Goal: Information Seeking & Learning: Learn about a topic

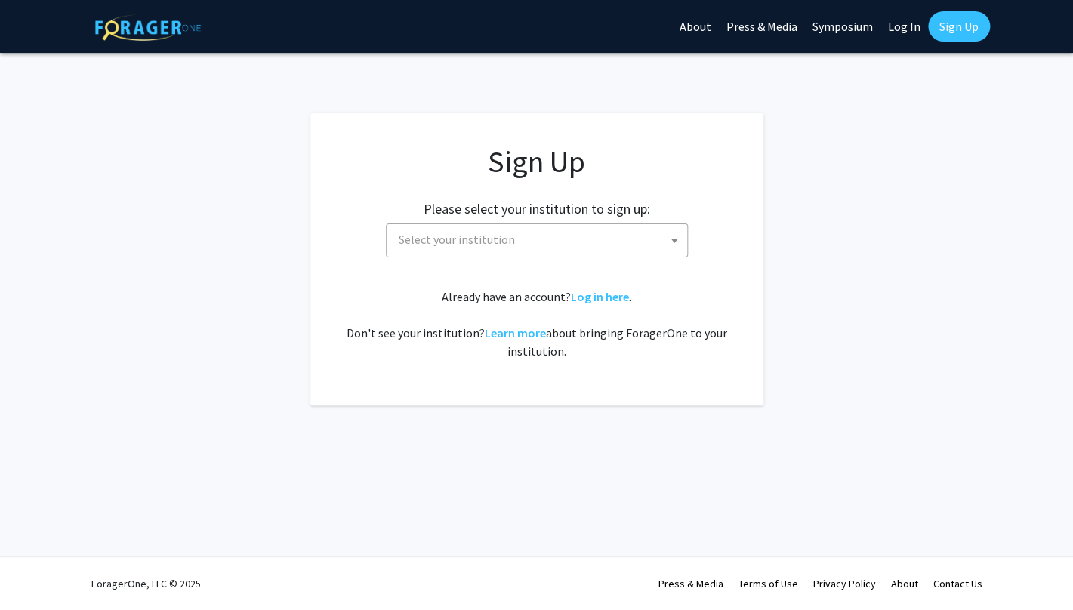
click at [509, 269] on div "Sign Up Please select your institution to sign up: [GEOGRAPHIC_DATA] [GEOGRAPHI…" at bounding box center [536, 251] width 392 height 217
click at [507, 244] on span "Select your institution" at bounding box center [457, 239] width 116 height 15
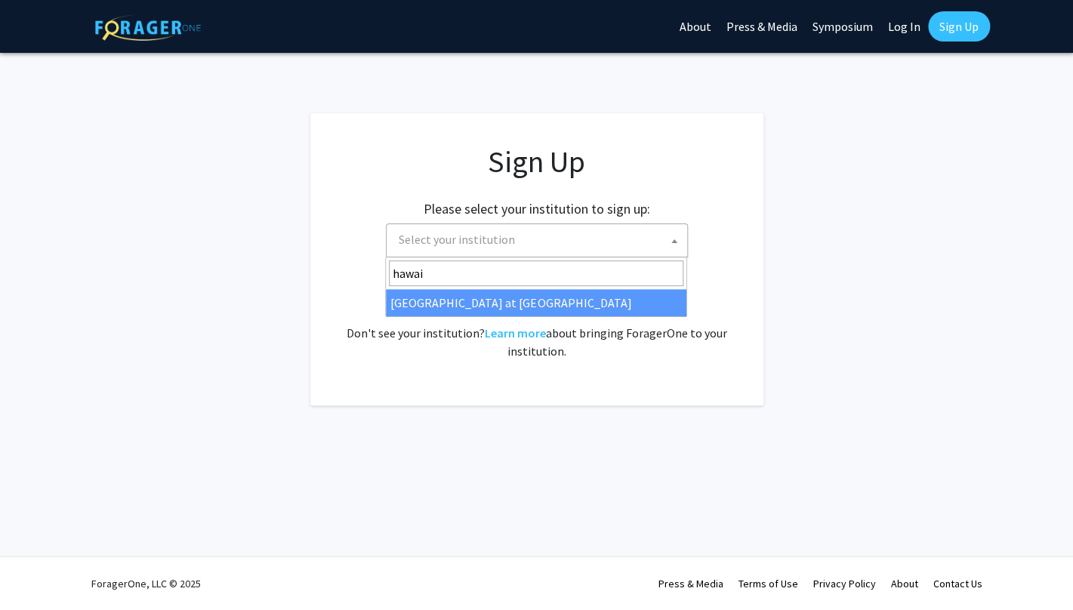
type input "hawai"
select select "18"
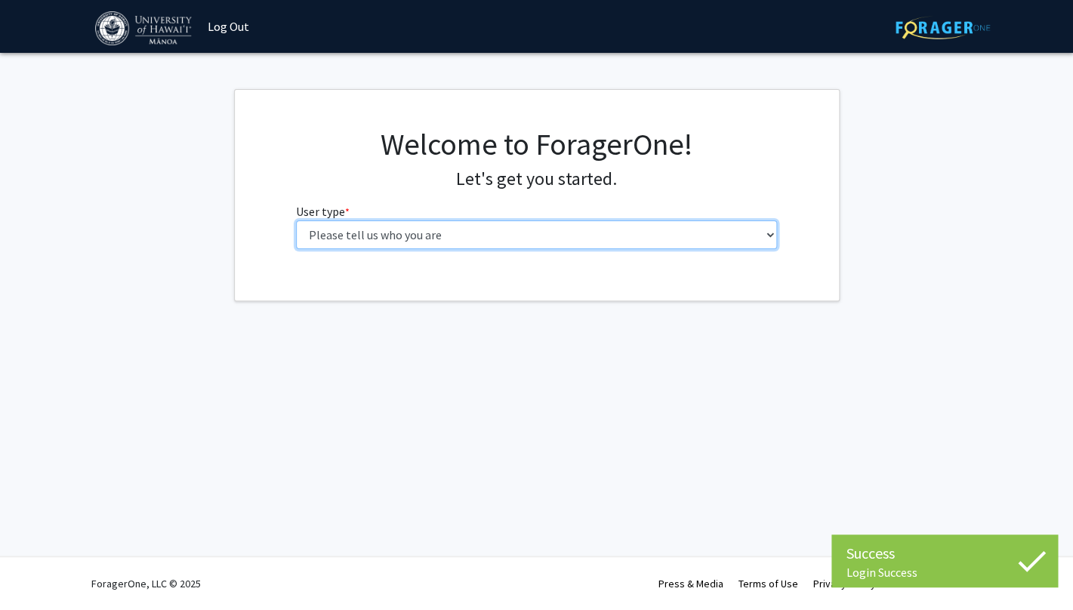
click at [296, 220] on select "Please tell us who you are Undergraduate Student Master's Student Doctoral Cand…" at bounding box center [536, 234] width 481 height 29
select select "1: undergrad"
click option "Undergraduate Student" at bounding box center [0, 0] width 0 height 0
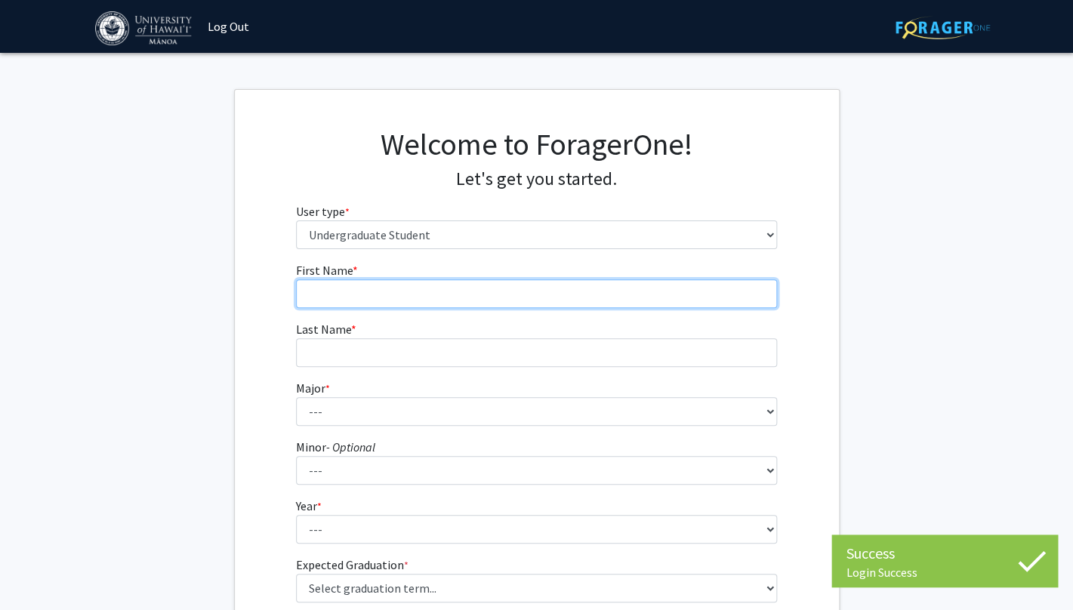
click at [514, 281] on input "First Name * required" at bounding box center [536, 293] width 481 height 29
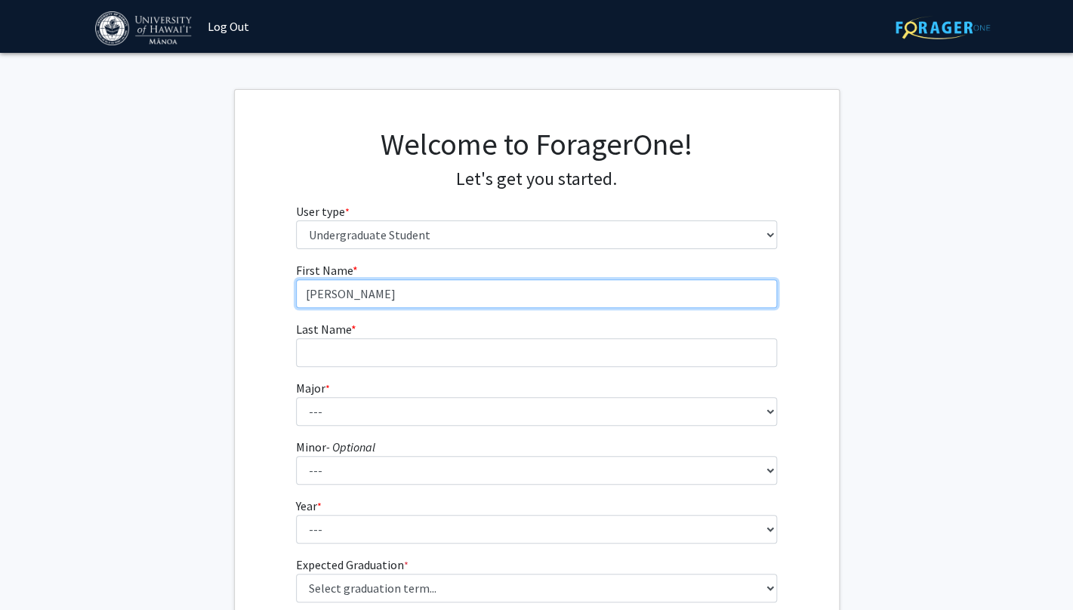
type input "[PERSON_NAME]"
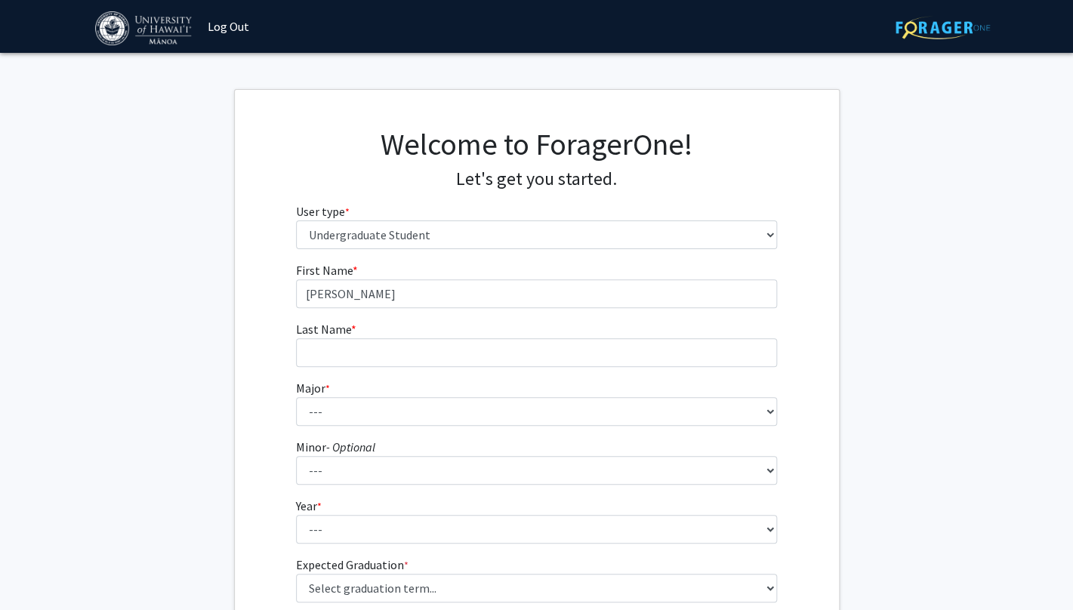
click at [483, 334] on fg-input "Last Name * required" at bounding box center [536, 343] width 481 height 47
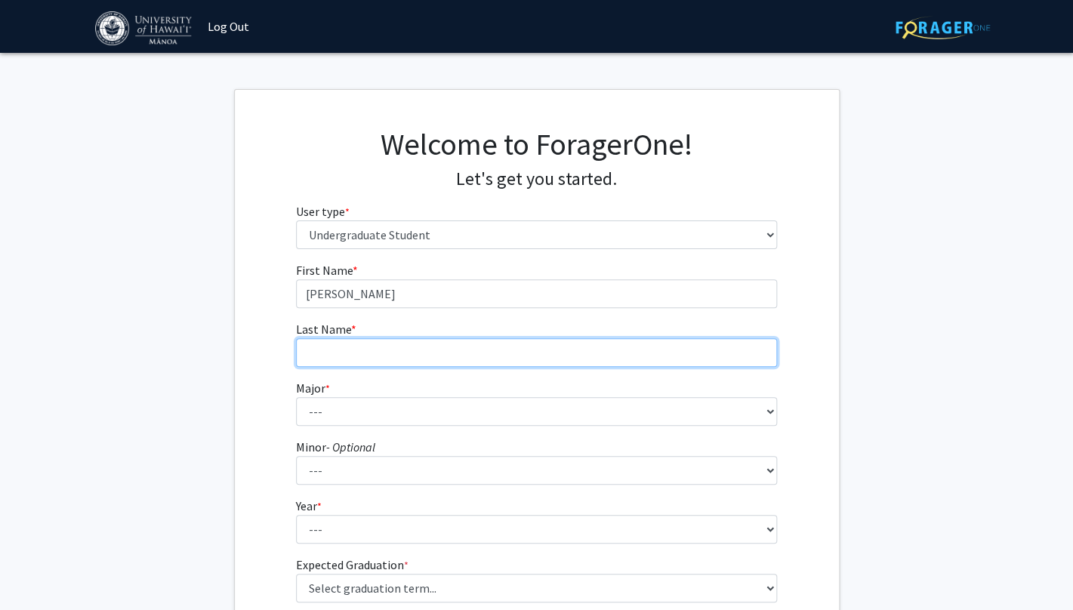
click at [476, 345] on input "Last Name * required" at bounding box center [536, 352] width 481 height 29
type input "[PERSON_NAME]"
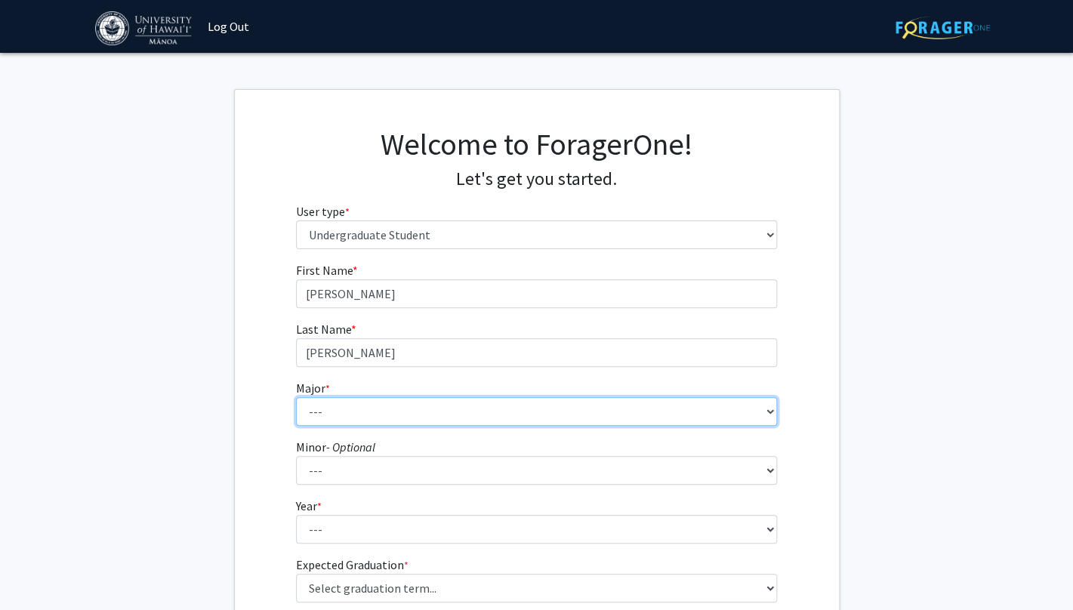
click at [296, 397] on select "--- Accounting American Studies Animal Sciences Anthropology Art Art History As…" at bounding box center [536, 411] width 481 height 29
select select "29: 1411"
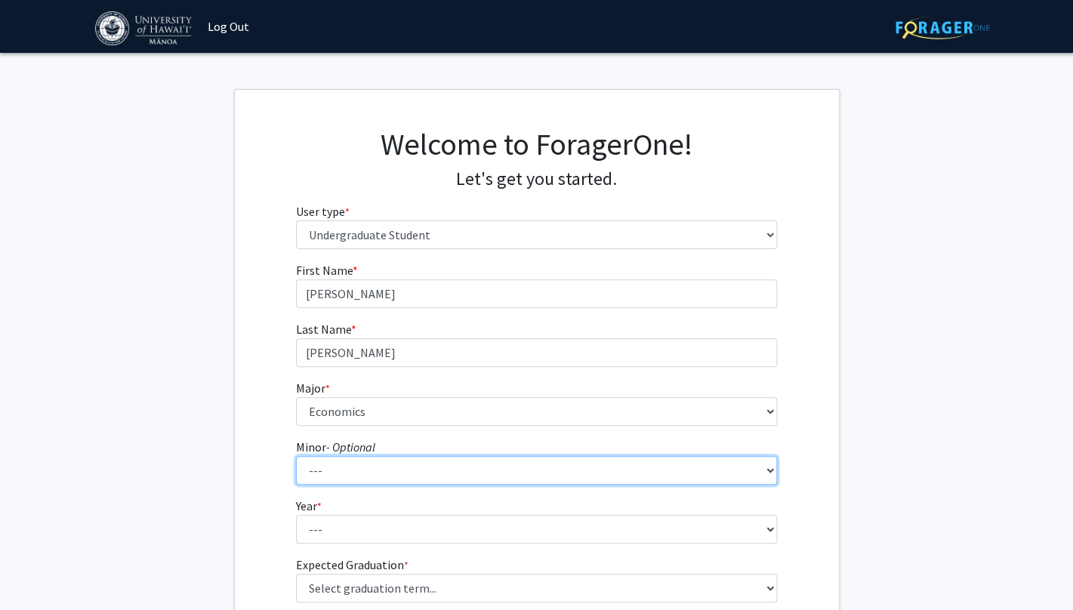
click at [296, 456] on select "--- American Studies Anthropology Art Art History Asian Studies Astronomy Astro…" at bounding box center [536, 470] width 481 height 29
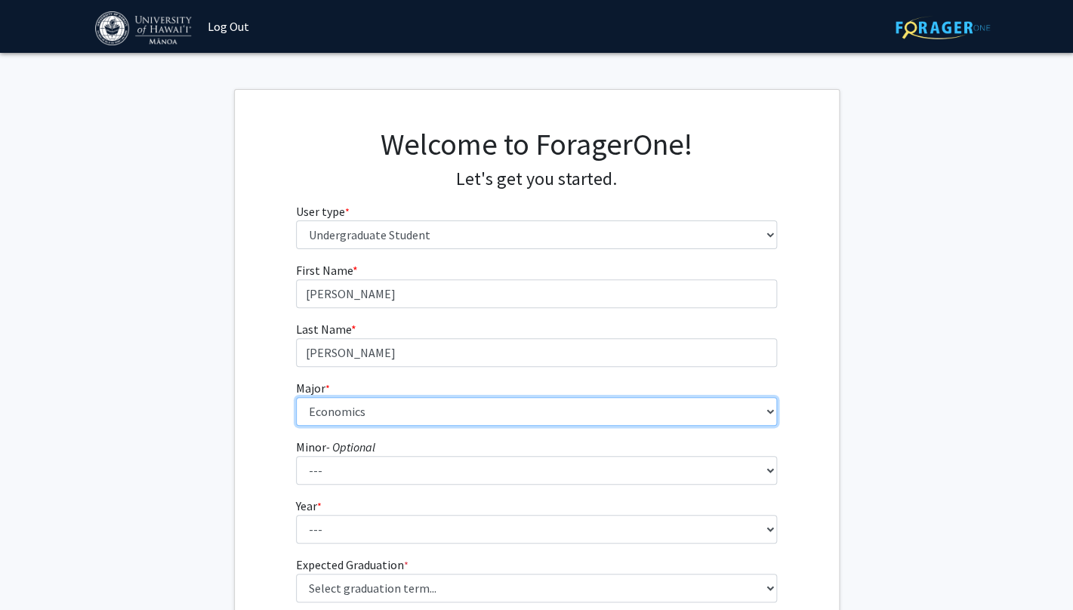
click at [296, 397] on select "--- Accounting American Studies Animal Sciences Anthropology Art Art History As…" at bounding box center [536, 411] width 481 height 29
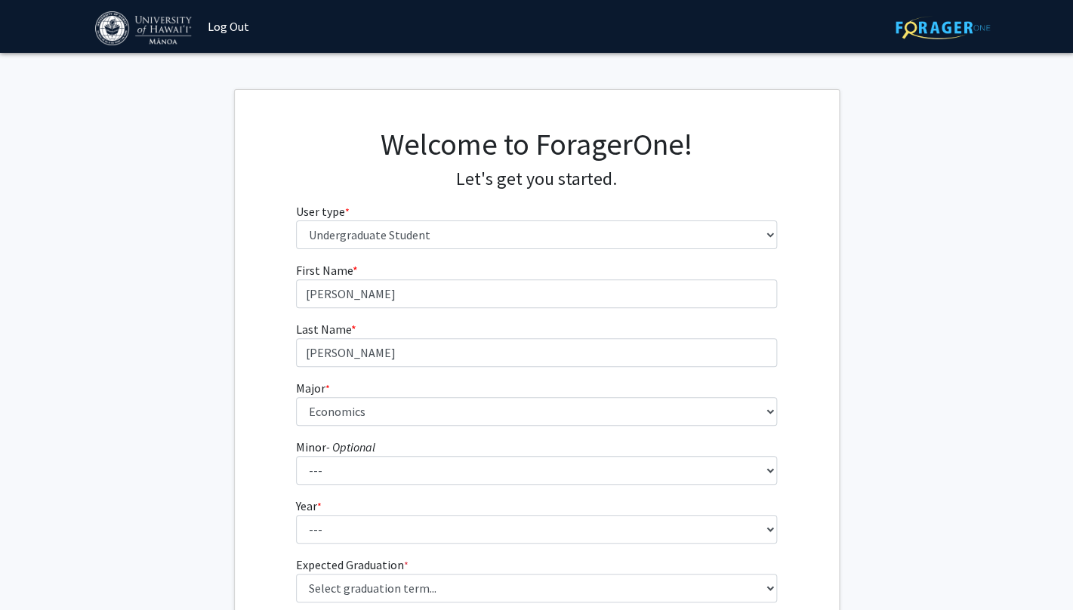
click at [382, 428] on form "First Name * required [PERSON_NAME] Last Name * required [PERSON_NAME] Major * …" at bounding box center [536, 443] width 481 height 364
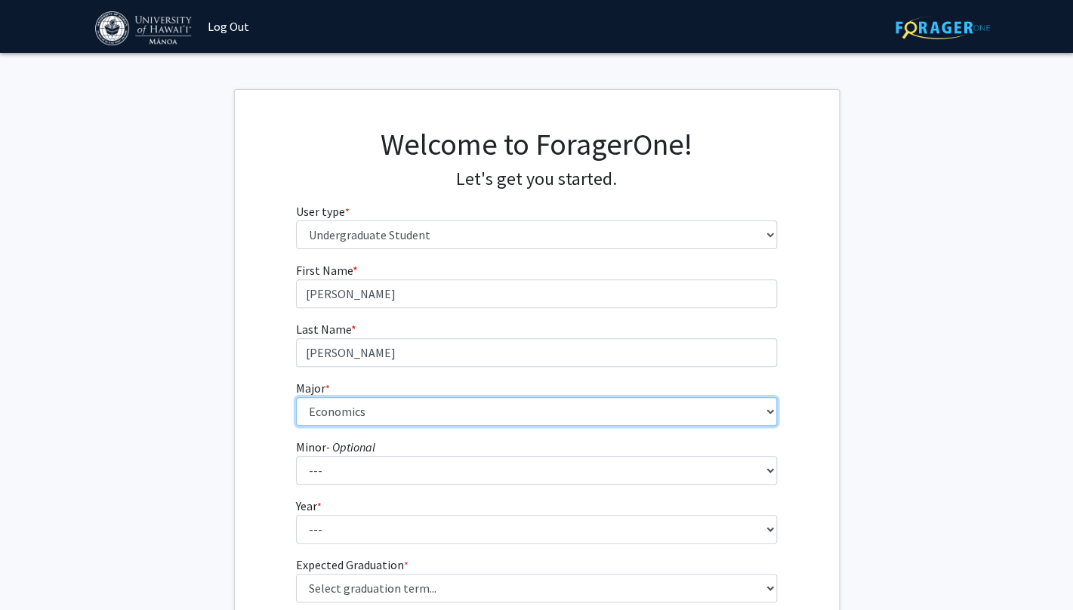
click at [296, 397] on select "--- Accounting American Studies Animal Sciences Anthropology Art Art History As…" at bounding box center [536, 411] width 481 height 29
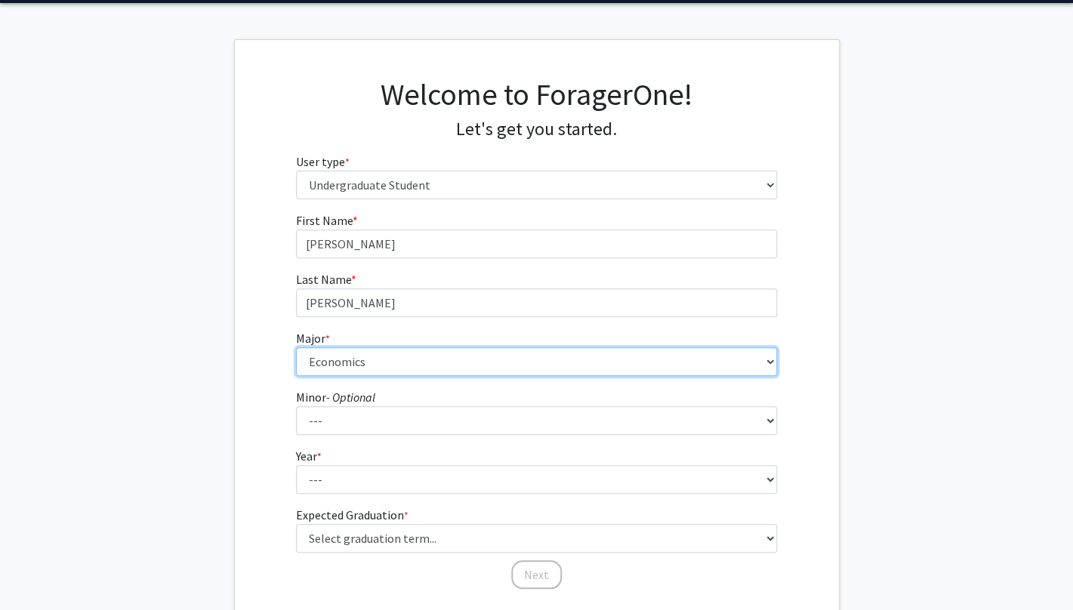
scroll to position [152, 0]
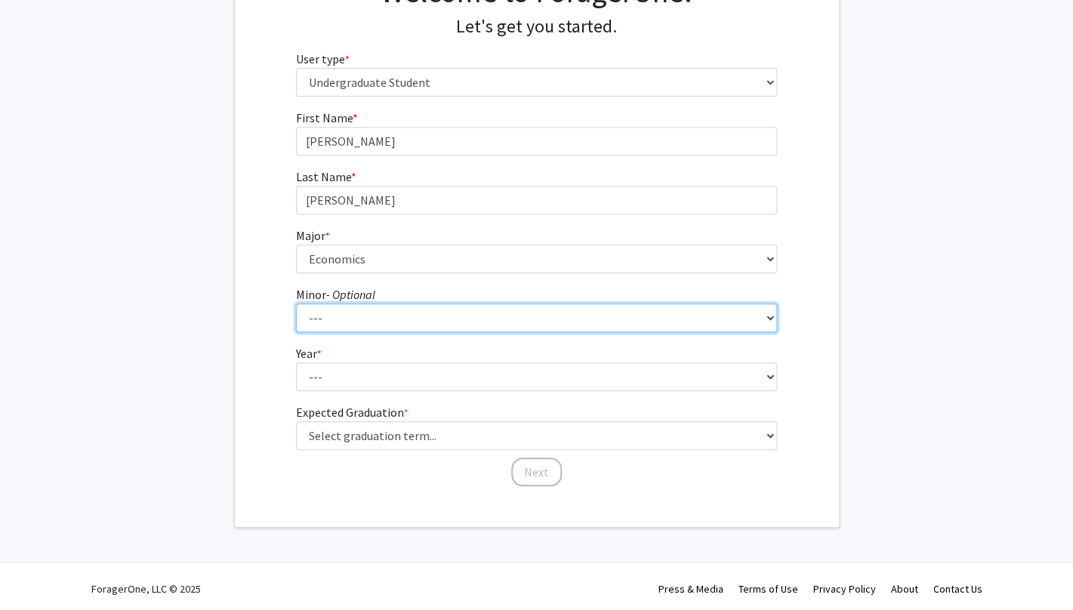
click at [296, 303] on select "--- American Studies Anthropology Art Art History Asian Studies Astronomy Astro…" at bounding box center [536, 317] width 481 height 29
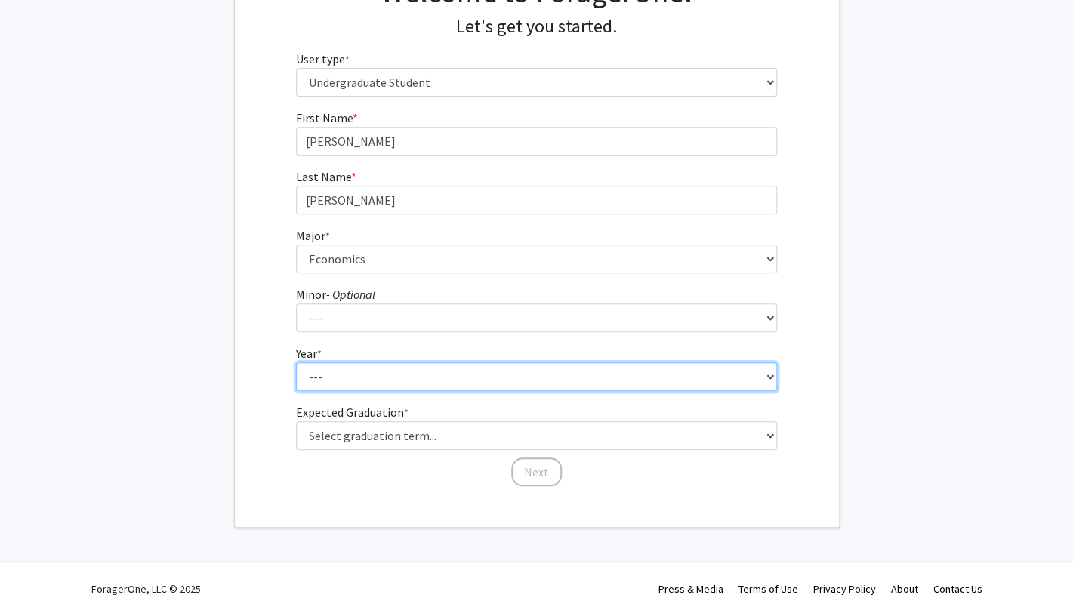
click at [296, 362] on select "--- First-year Sophomore Junior Senior Postbaccalaureate Certificate" at bounding box center [536, 376] width 481 height 29
select select "4: senior"
click option "Senior" at bounding box center [0, 0] width 0 height 0
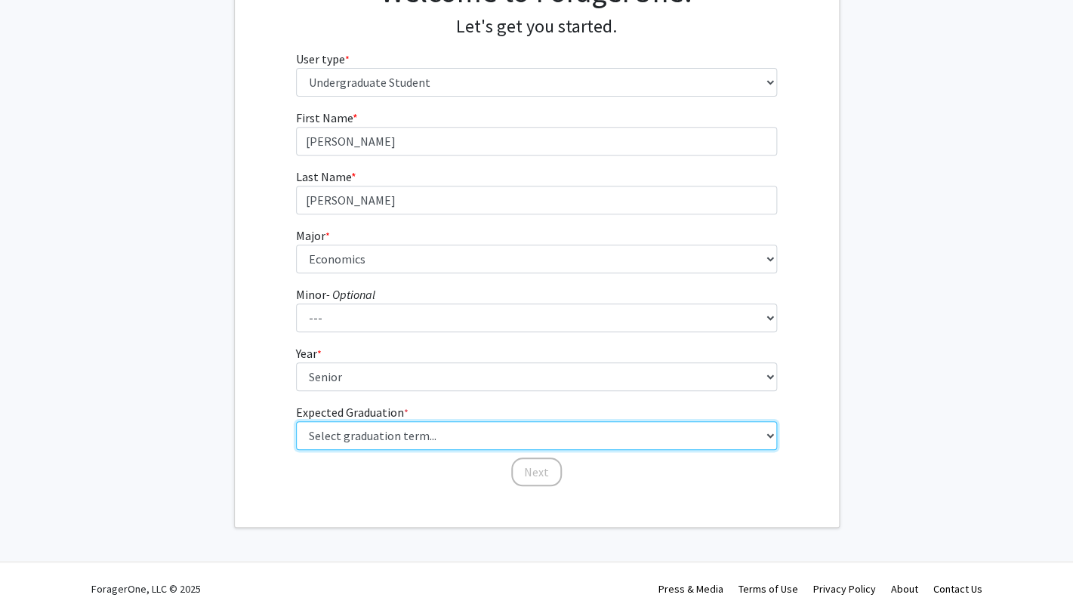
click at [296, 421] on select "Select graduation term... Spring 2025 Summer 2025 Fall 2025 Winter 2025 Spring …" at bounding box center [536, 435] width 481 height 29
select select "9: spring_2027"
click option "Spring 2027" at bounding box center [0, 0] width 0 height 0
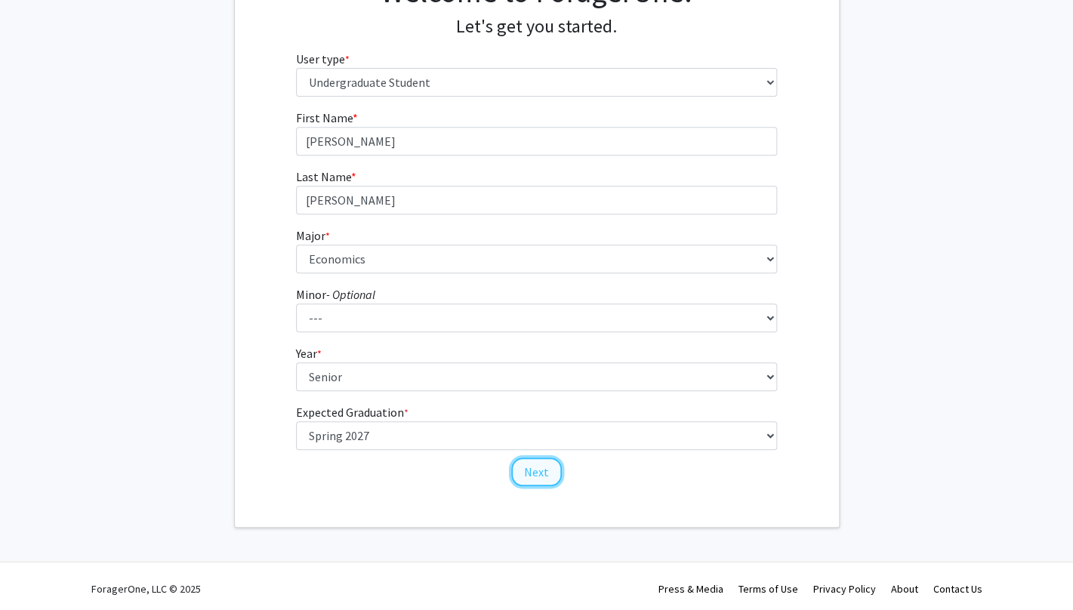
click at [540, 479] on button "Next" at bounding box center [536, 471] width 51 height 29
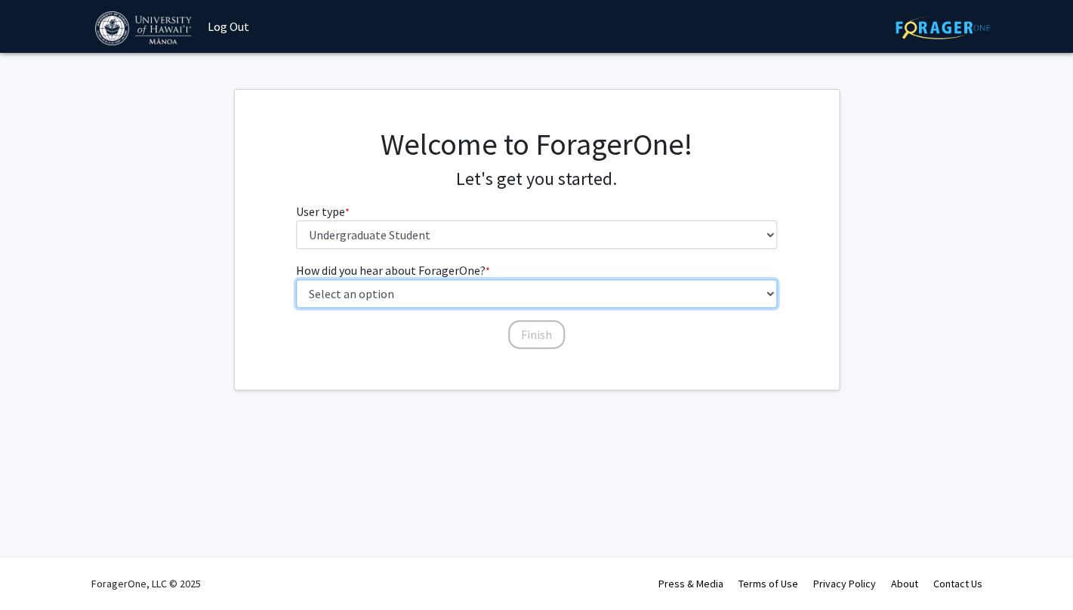
click at [296, 279] on select "Select an option Peer/student recommendation Faculty/staff recommendation Unive…" at bounding box center [536, 293] width 481 height 29
select select "3: university_website"
click option "University website" at bounding box center [0, 0] width 0 height 0
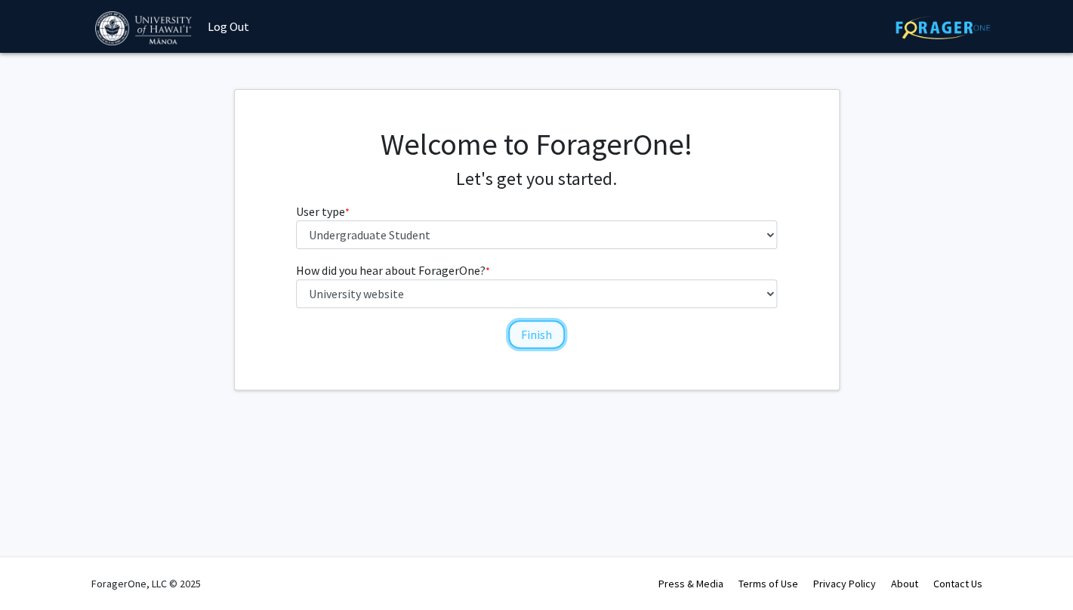
click at [517, 342] on button "Finish" at bounding box center [536, 334] width 57 height 29
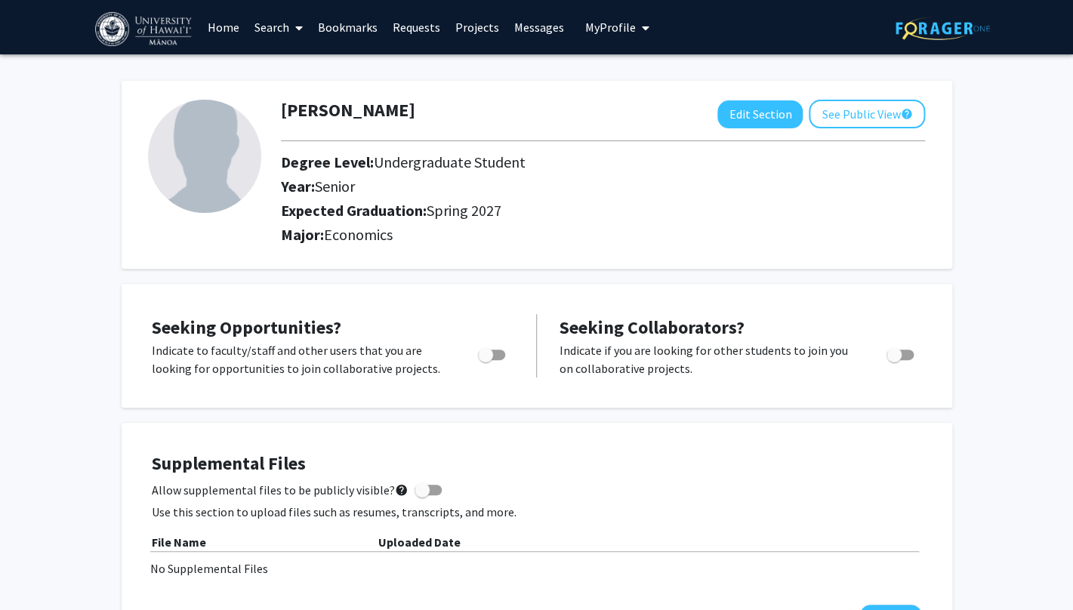
click at [290, 38] on span at bounding box center [296, 28] width 14 height 53
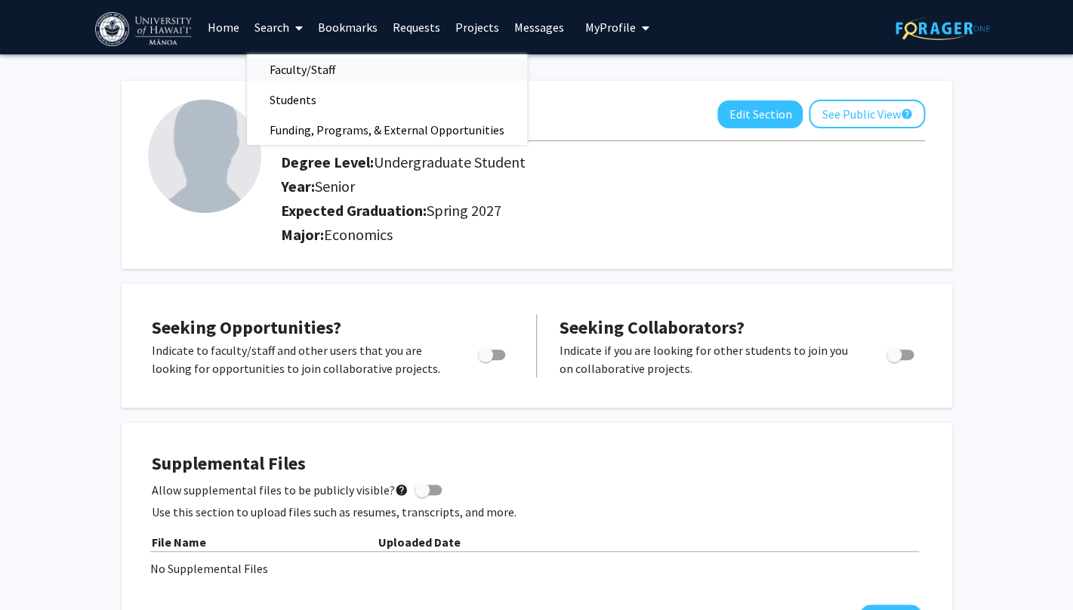
click at [303, 66] on span "Faculty/Staff" at bounding box center [302, 69] width 111 height 30
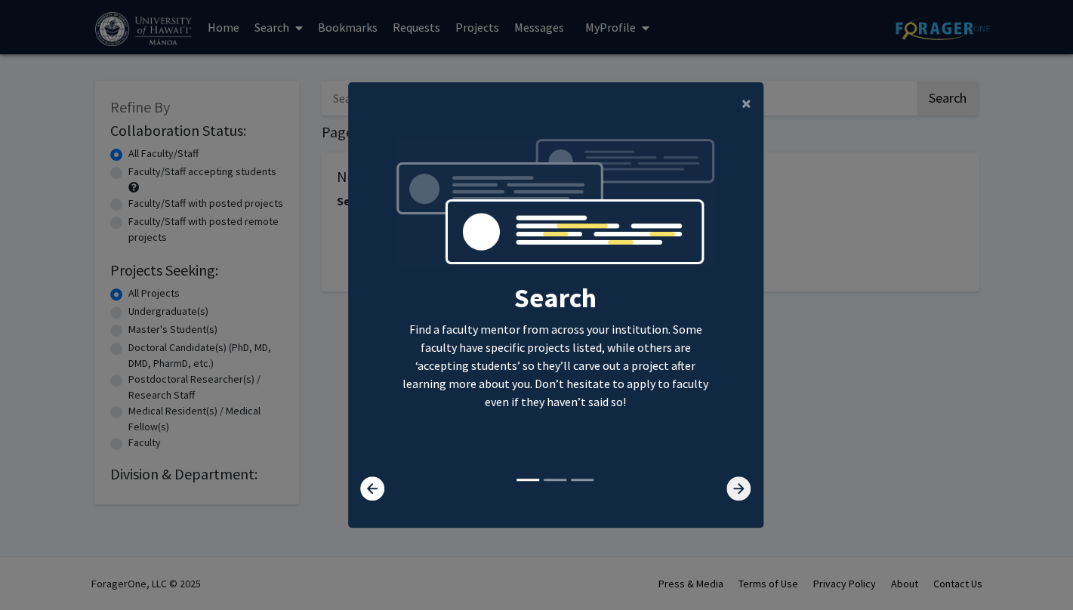
click at [739, 491] on icon at bounding box center [738, 488] width 24 height 24
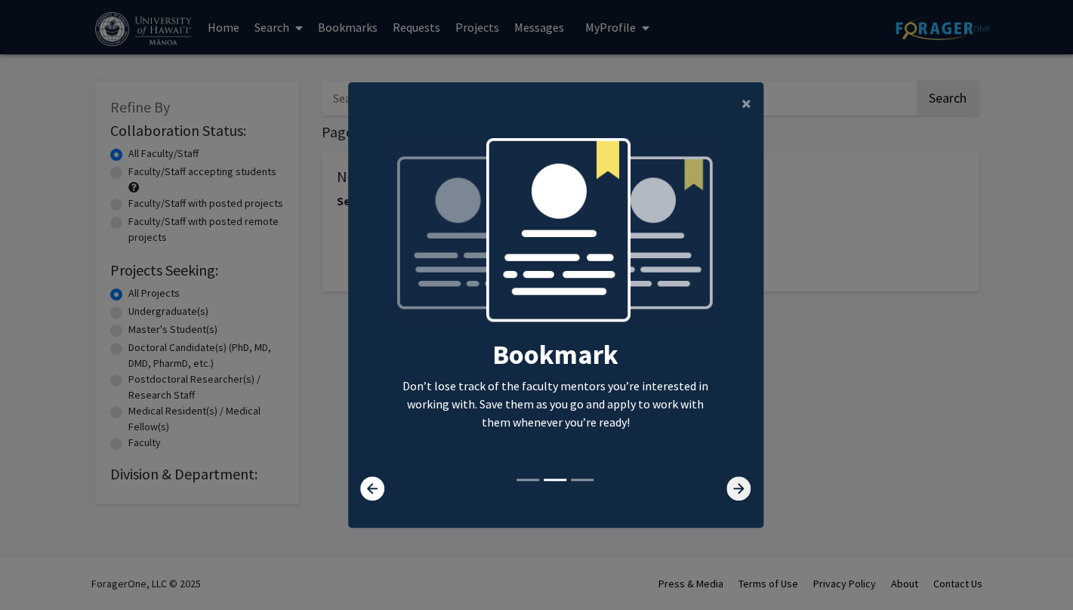
click at [739, 491] on icon at bounding box center [738, 488] width 24 height 24
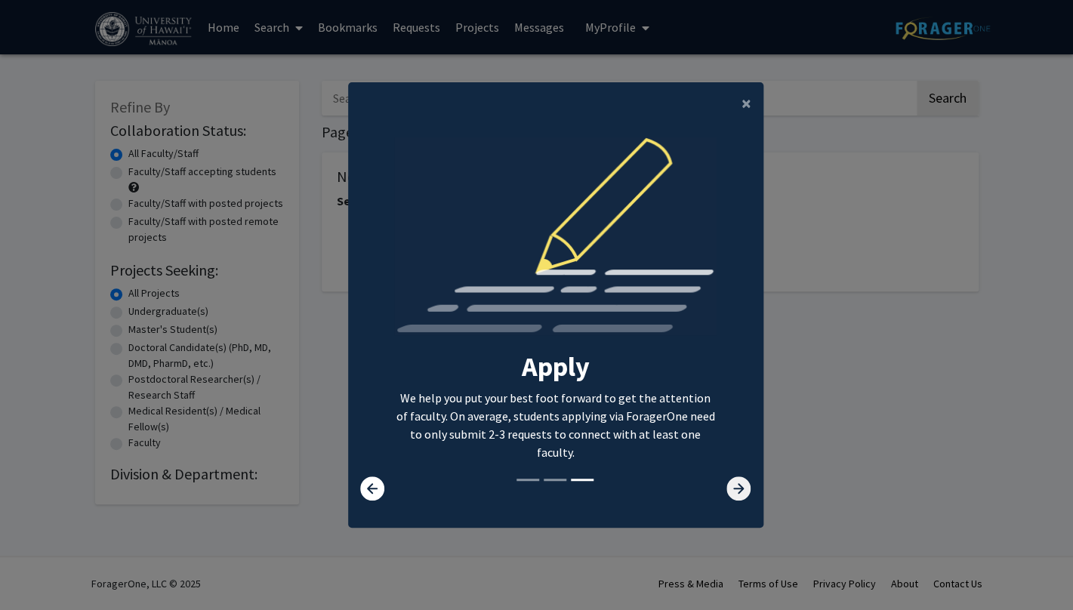
click at [739, 491] on icon at bounding box center [738, 488] width 24 height 24
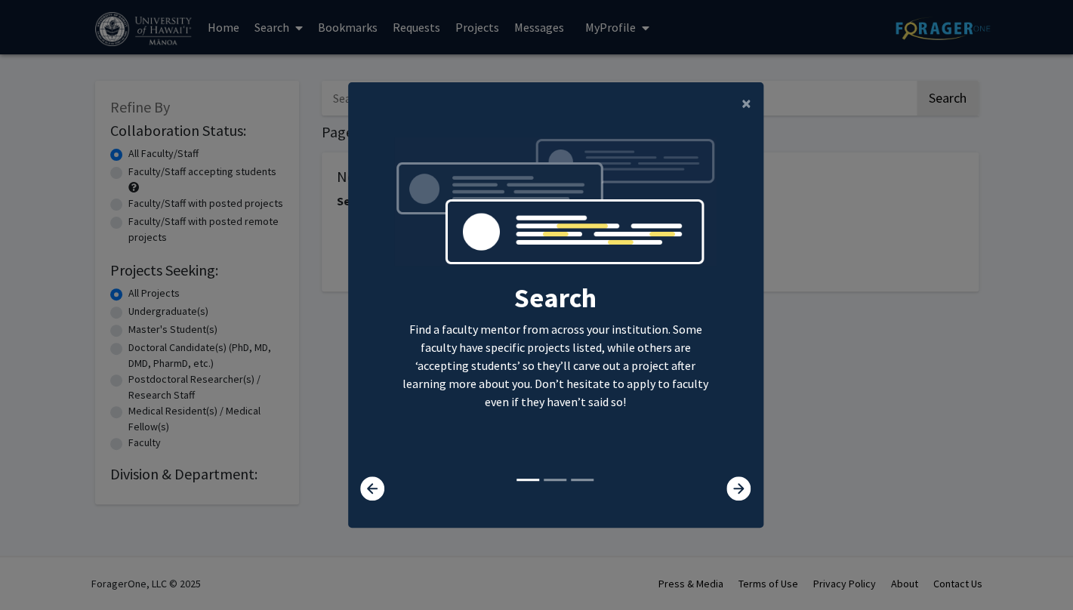
click at [267, 375] on modal-container "× Search Find a faculty mentor from across your institution. Some faculty have …" at bounding box center [536, 305] width 1073 height 610
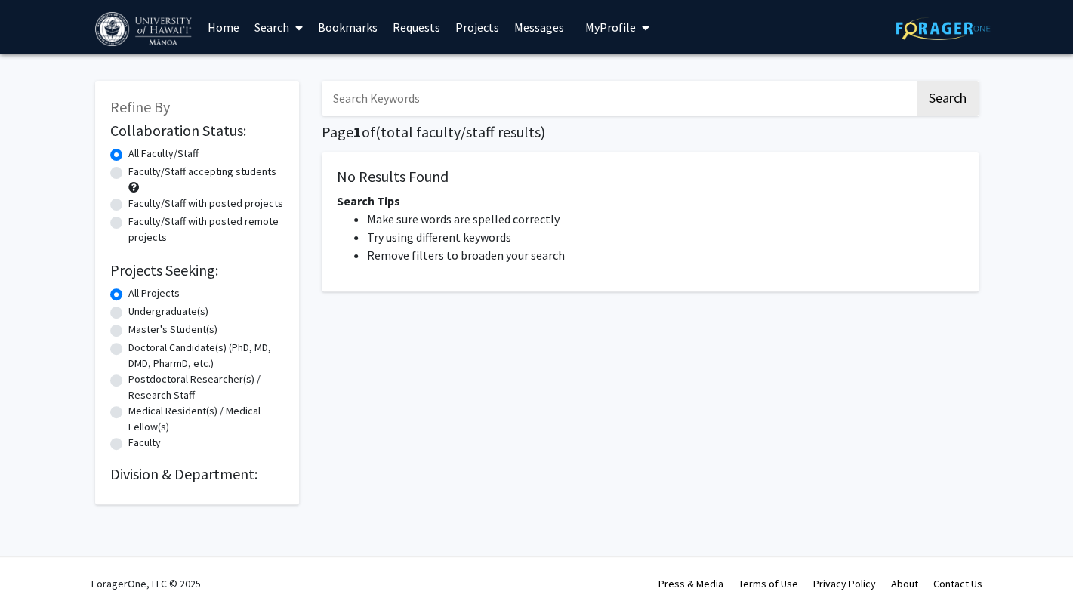
click at [239, 26] on link "Home" at bounding box center [223, 27] width 47 height 53
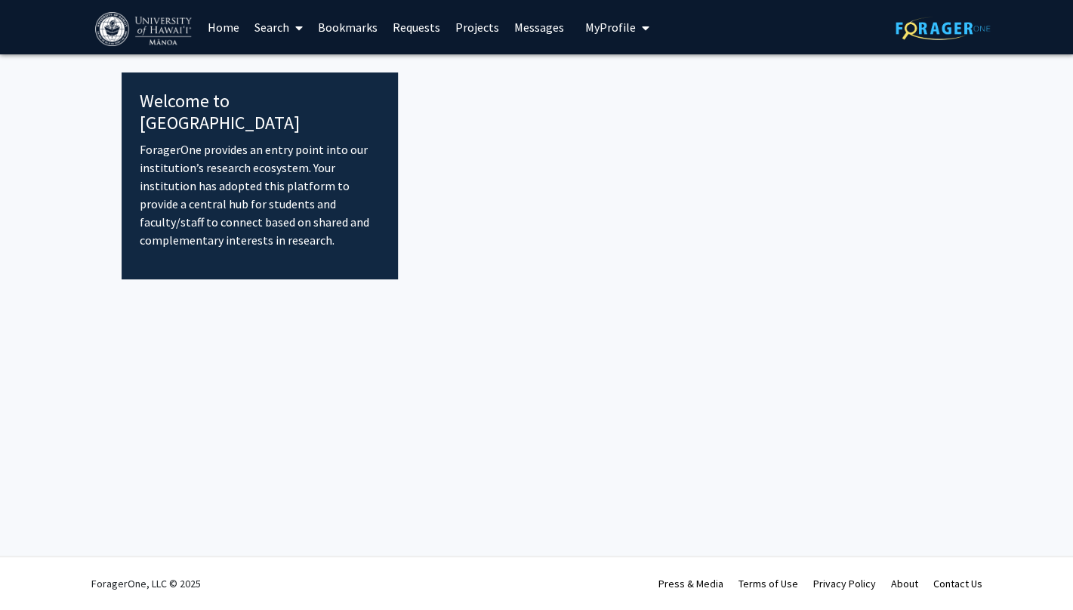
click at [471, 268] on div "Skip navigation Home Search Bookmarks Requests Projects Messages My Profile [PE…" at bounding box center [536, 305] width 1073 height 610
click at [286, 25] on link "Search" at bounding box center [278, 27] width 63 height 53
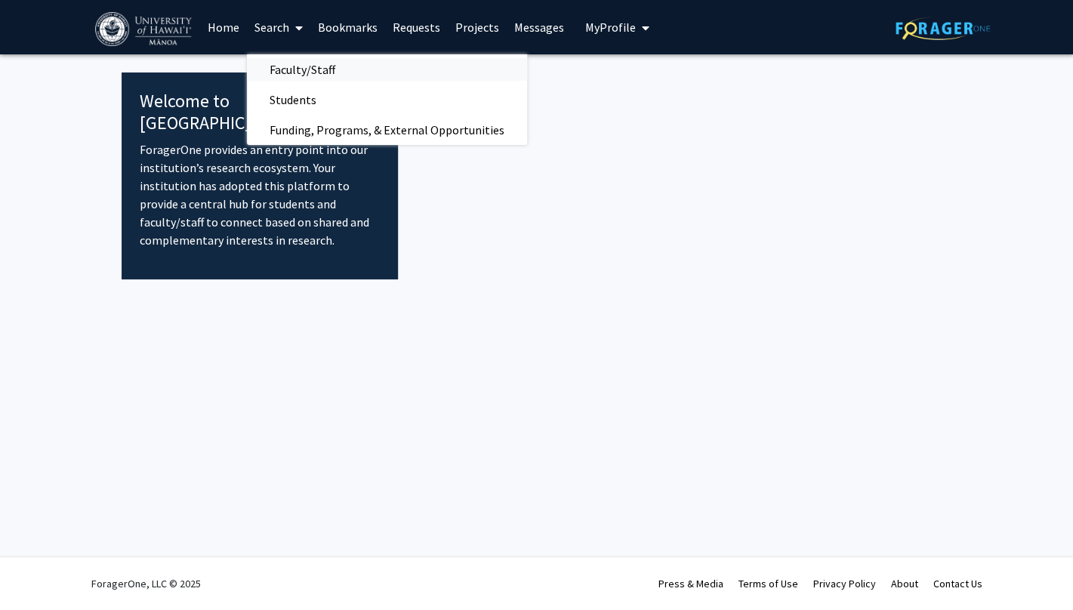
click at [317, 72] on span "Faculty/Staff" at bounding box center [302, 69] width 111 height 30
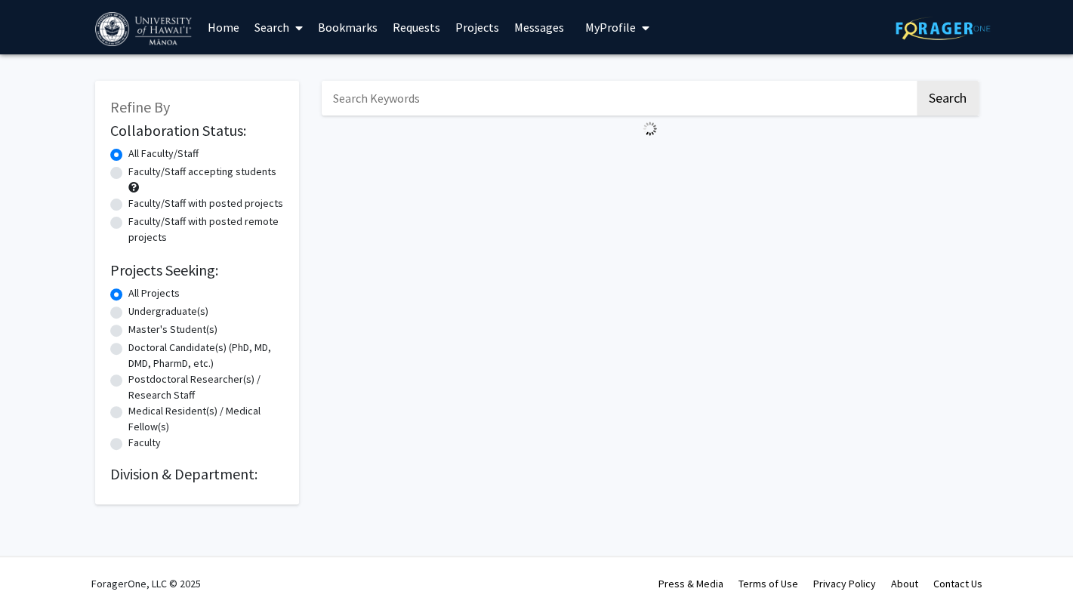
click at [373, 101] on input "Search Keywords" at bounding box center [618, 98] width 593 height 35
click at [916, 81] on button "Search" at bounding box center [947, 98] width 62 height 35
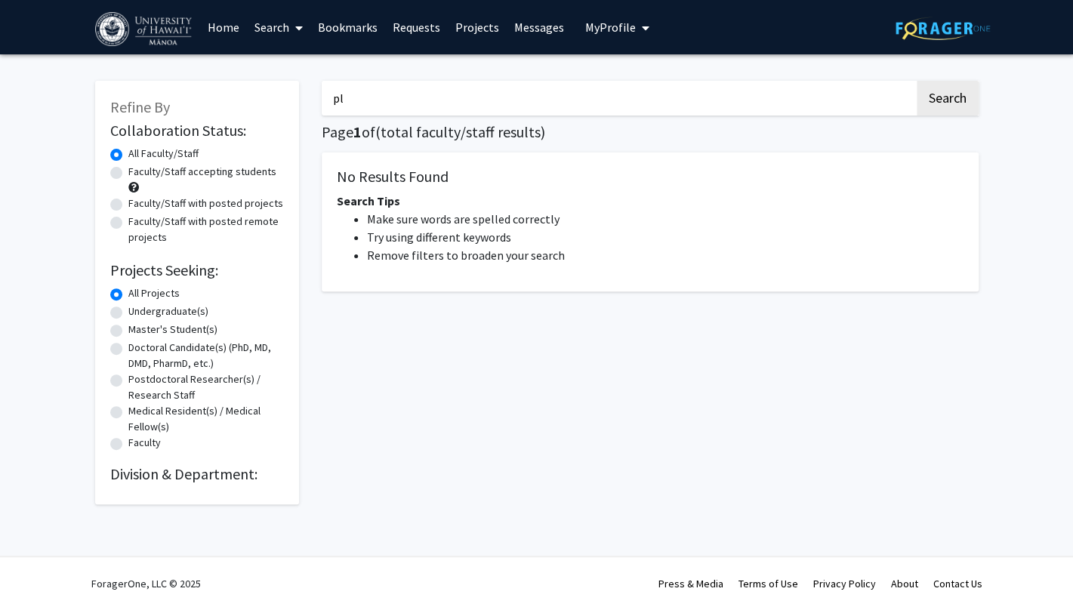
type input "p"
click at [916, 81] on button "Search" at bounding box center [947, 98] width 62 height 35
click at [380, 104] on input "plan" at bounding box center [618, 98] width 593 height 35
click at [916, 81] on button "Search" at bounding box center [947, 98] width 62 height 35
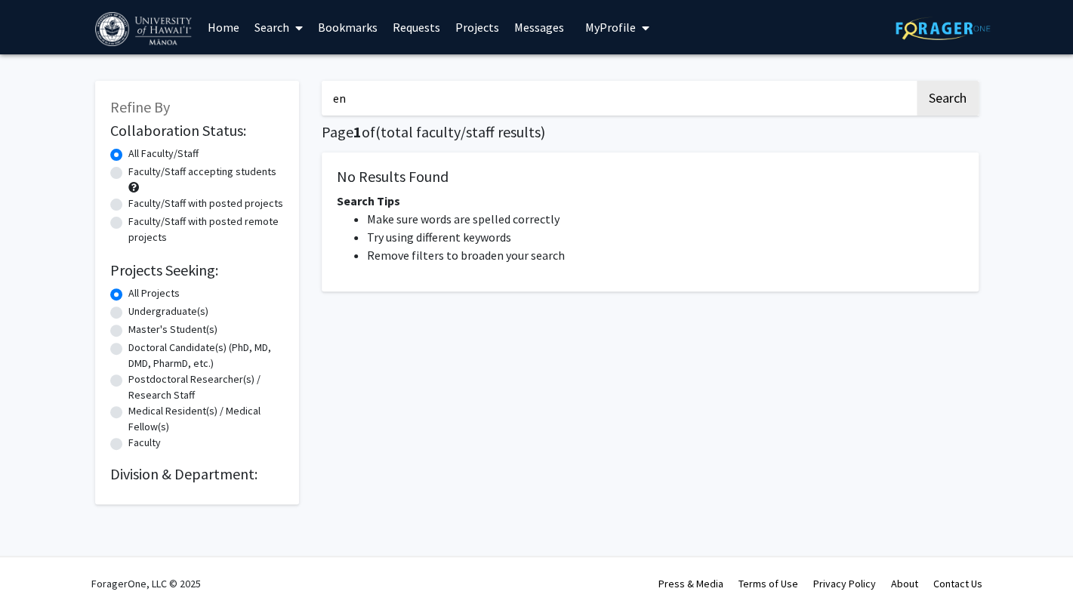
type input "e"
type input "climate"
click at [916, 81] on button "Search" at bounding box center [947, 98] width 62 height 35
click at [928, 97] on button "Search" at bounding box center [947, 98] width 62 height 35
click at [474, 32] on link "Projects" at bounding box center [477, 27] width 59 height 53
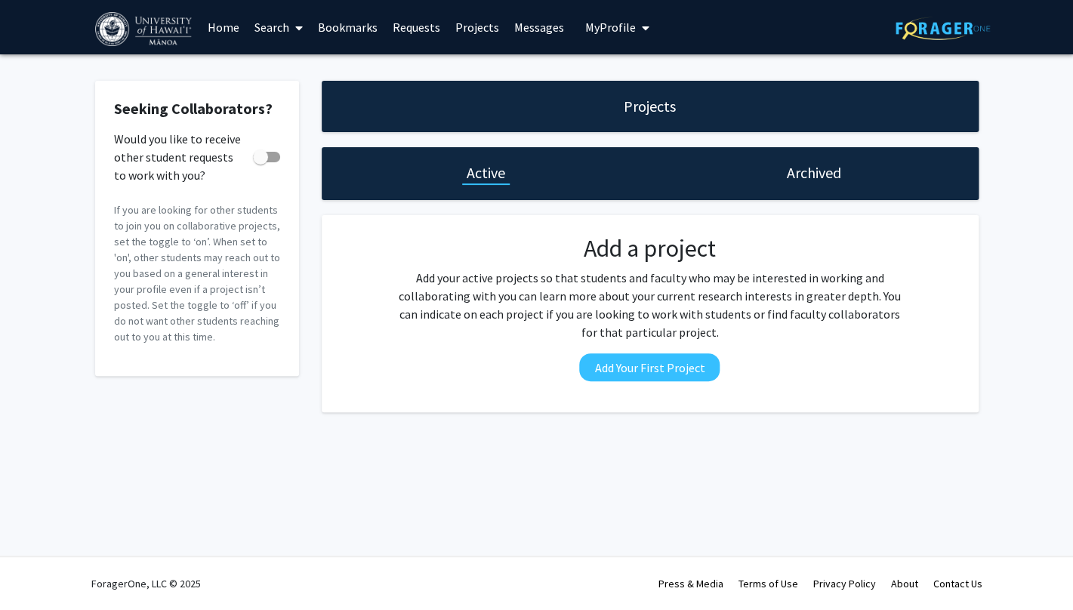
click at [462, 38] on link "Projects" at bounding box center [477, 27] width 59 height 53
click at [479, 27] on link "Projects" at bounding box center [477, 27] width 59 height 53
click at [531, 29] on link "Messages" at bounding box center [538, 27] width 65 height 53
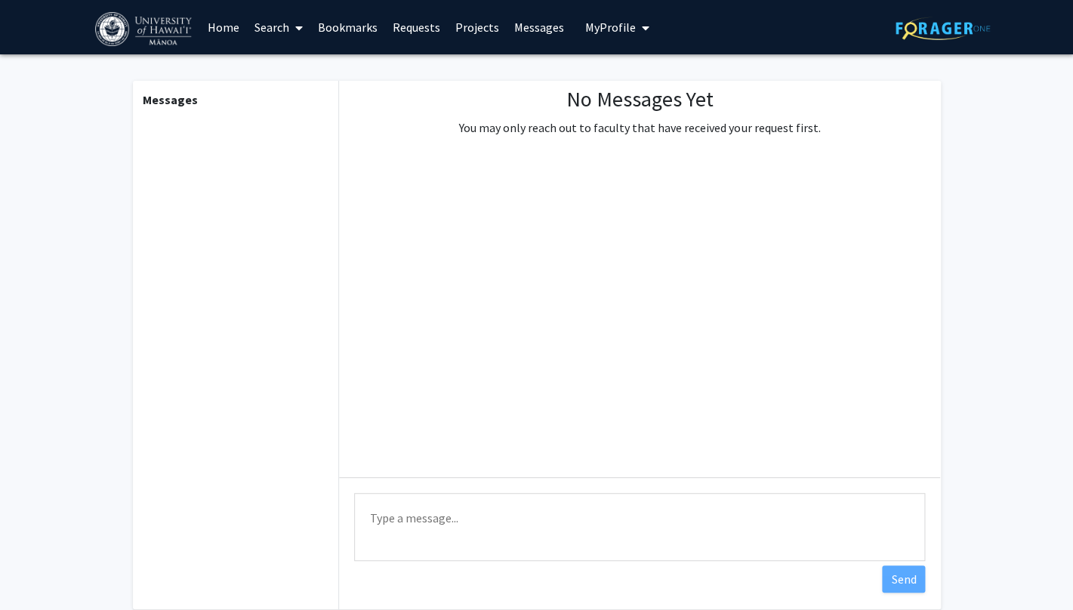
click at [264, 38] on link "Search" at bounding box center [278, 27] width 63 height 53
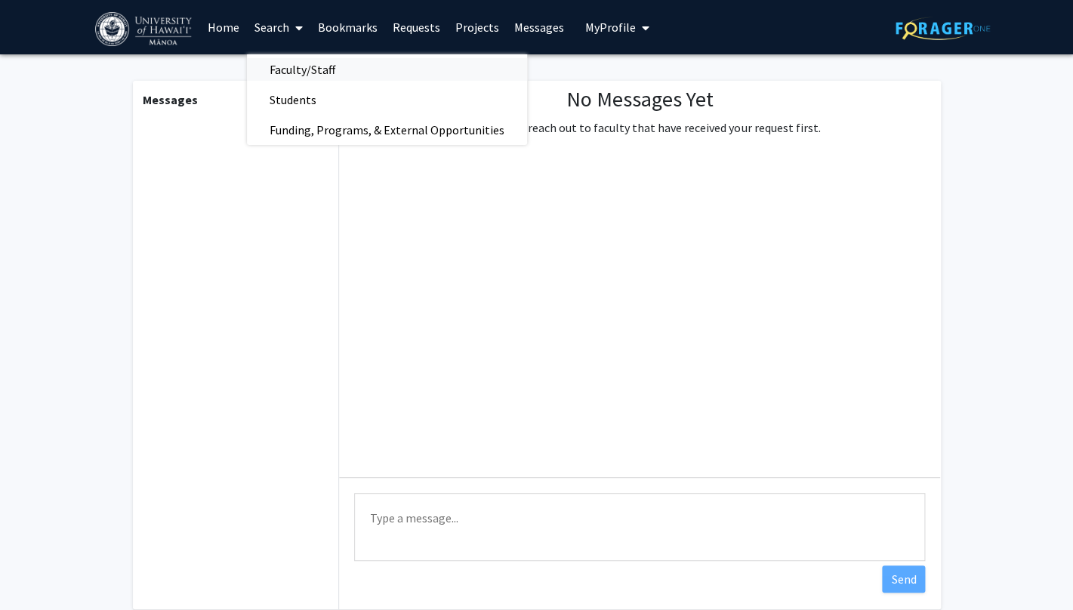
click at [294, 64] on span "Faculty/Staff" at bounding box center [302, 69] width 111 height 30
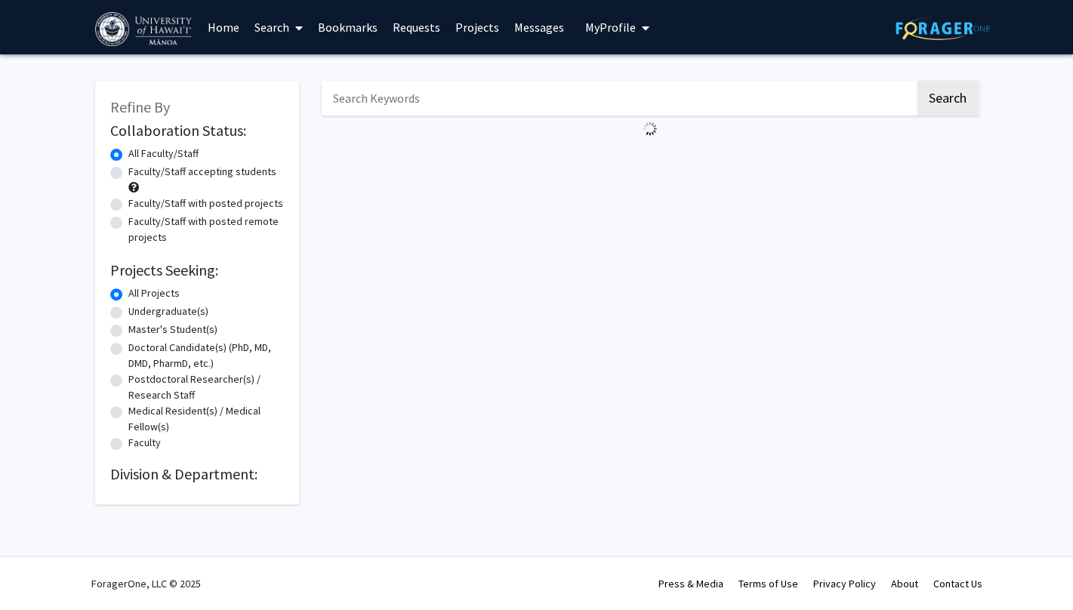
click at [374, 101] on input "Search Keywords" at bounding box center [618, 98] width 593 height 35
type input "environment"
click at [916, 81] on button "Search" at bounding box center [947, 98] width 62 height 35
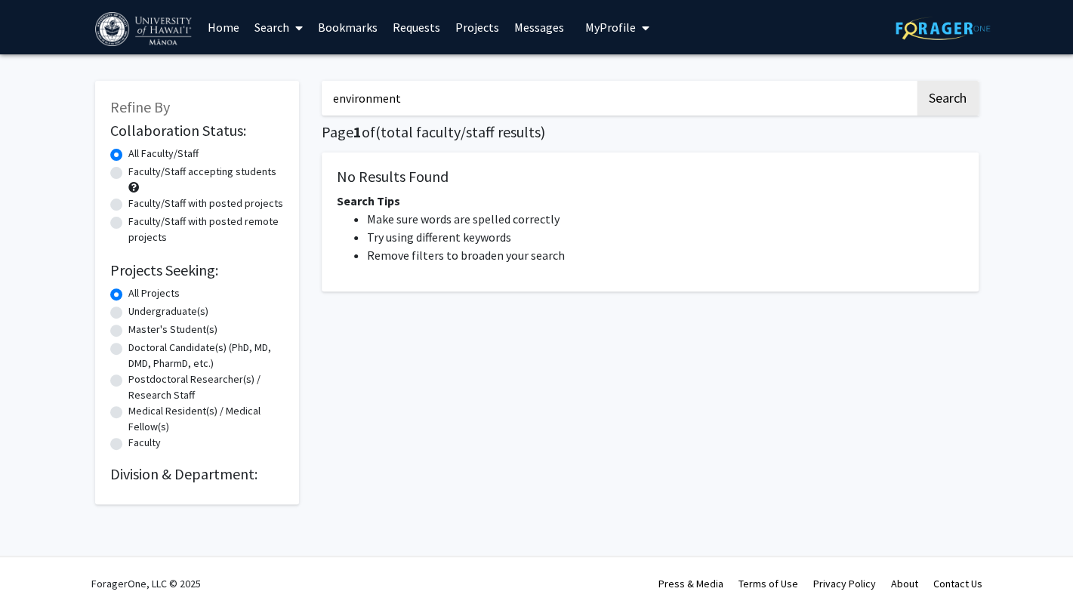
click at [229, 22] on link "Home" at bounding box center [223, 27] width 47 height 53
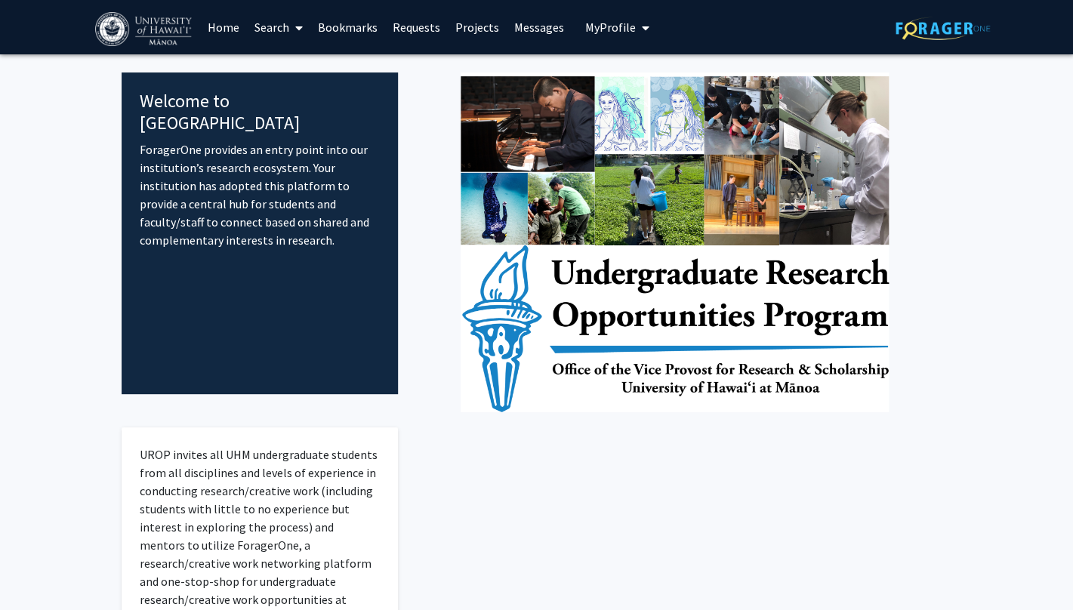
click at [333, 28] on link "Bookmarks" at bounding box center [347, 27] width 75 height 53
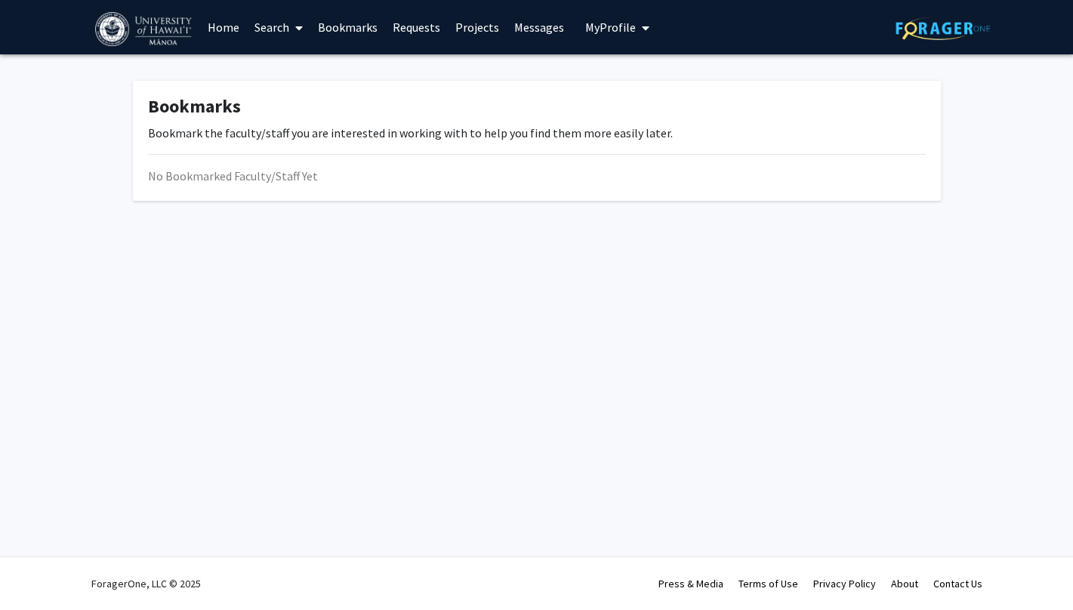
click at [288, 28] on link "Search" at bounding box center [278, 27] width 63 height 53
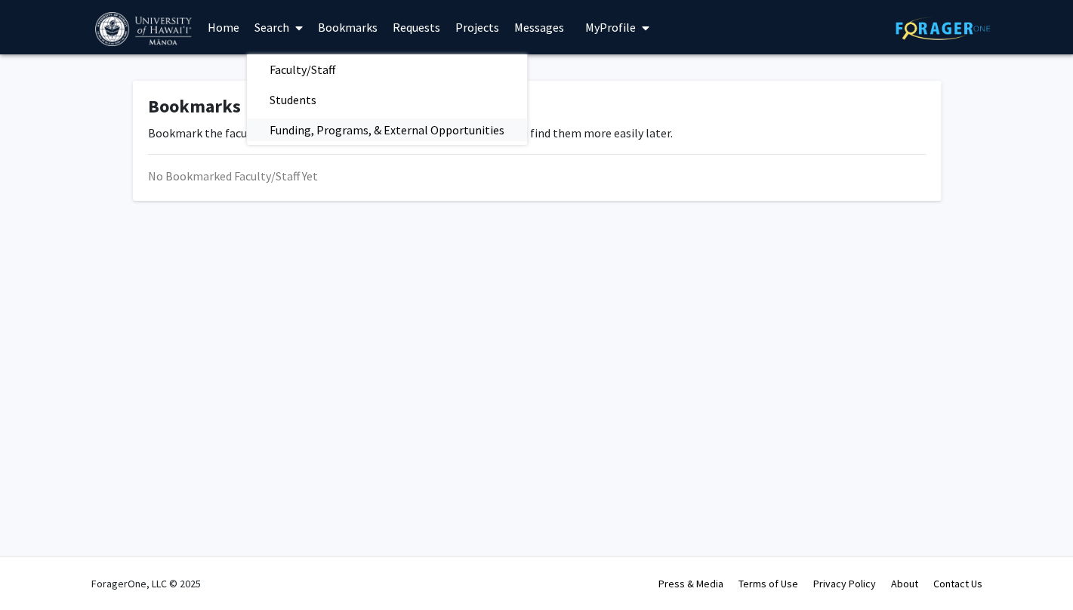
click at [337, 121] on span "Funding, Programs, & External Opportunities" at bounding box center [387, 130] width 280 height 30
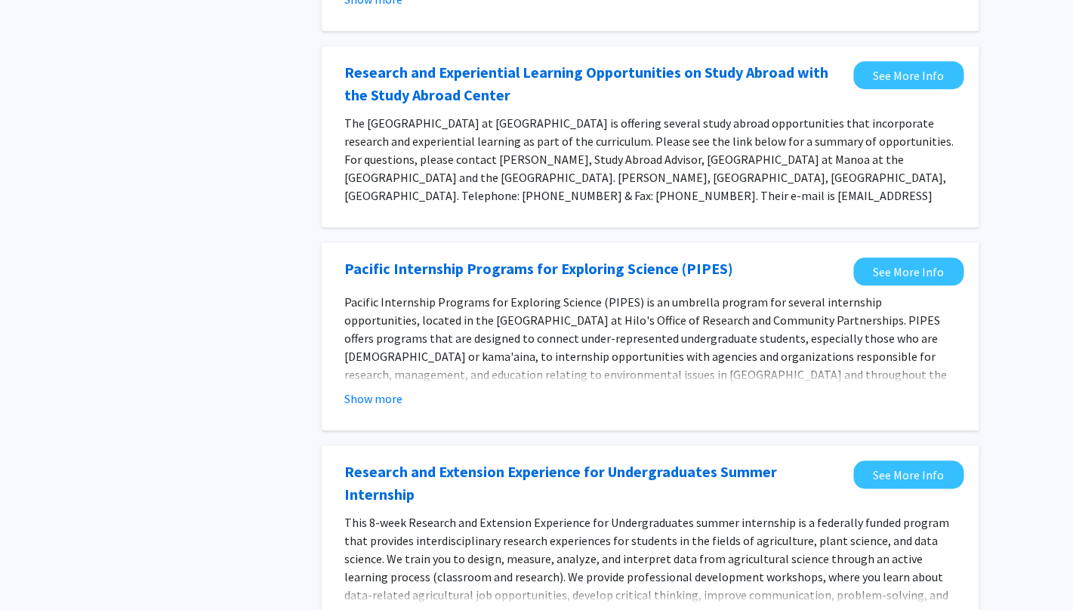
scroll to position [328, 0]
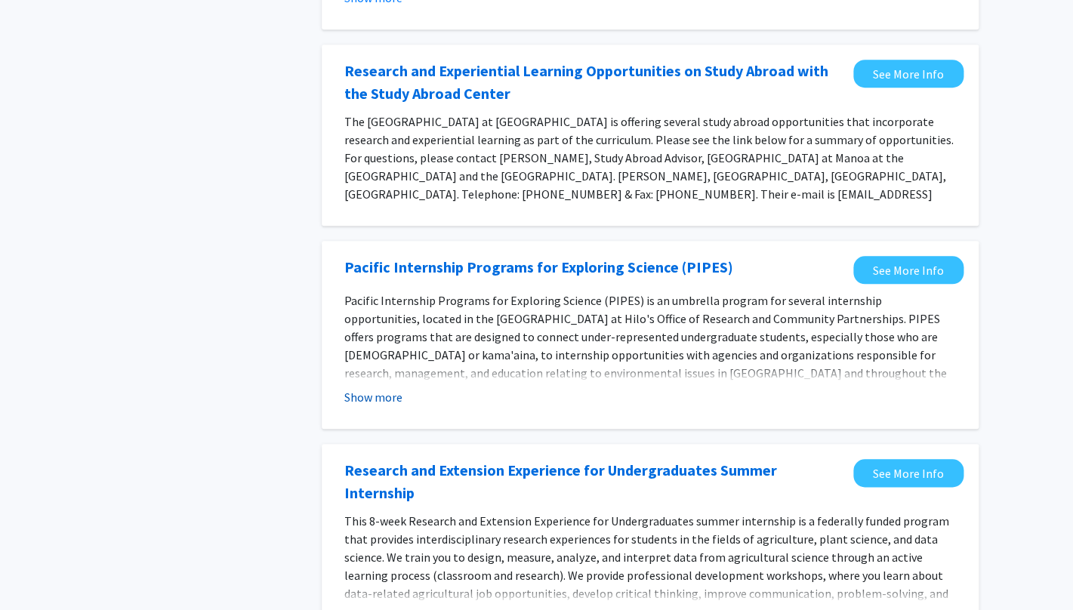
click at [388, 388] on button "Show more" at bounding box center [373, 397] width 58 height 18
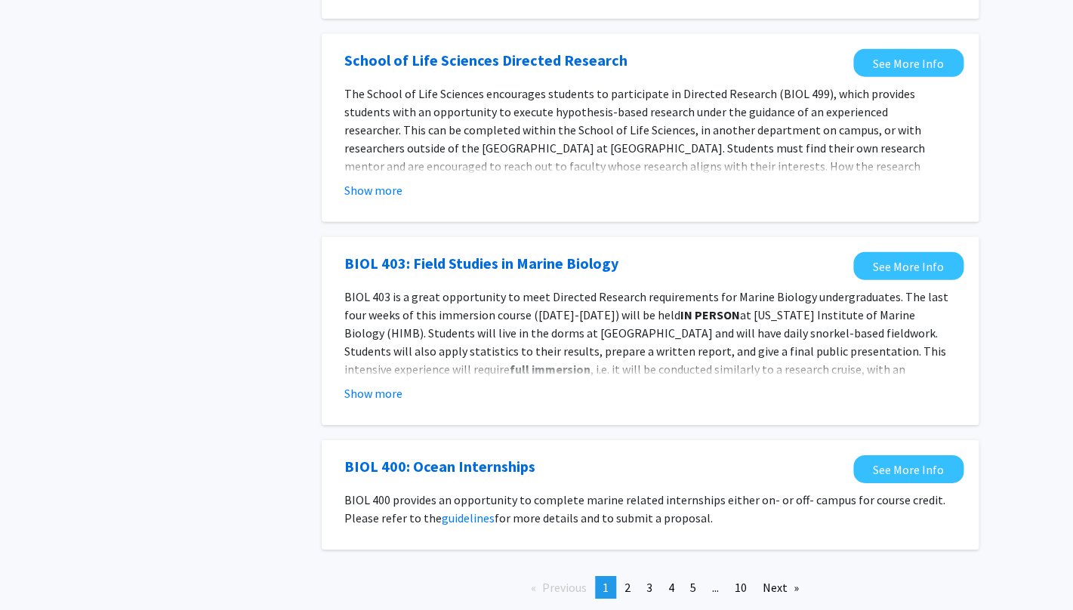
scroll to position [1601, 0]
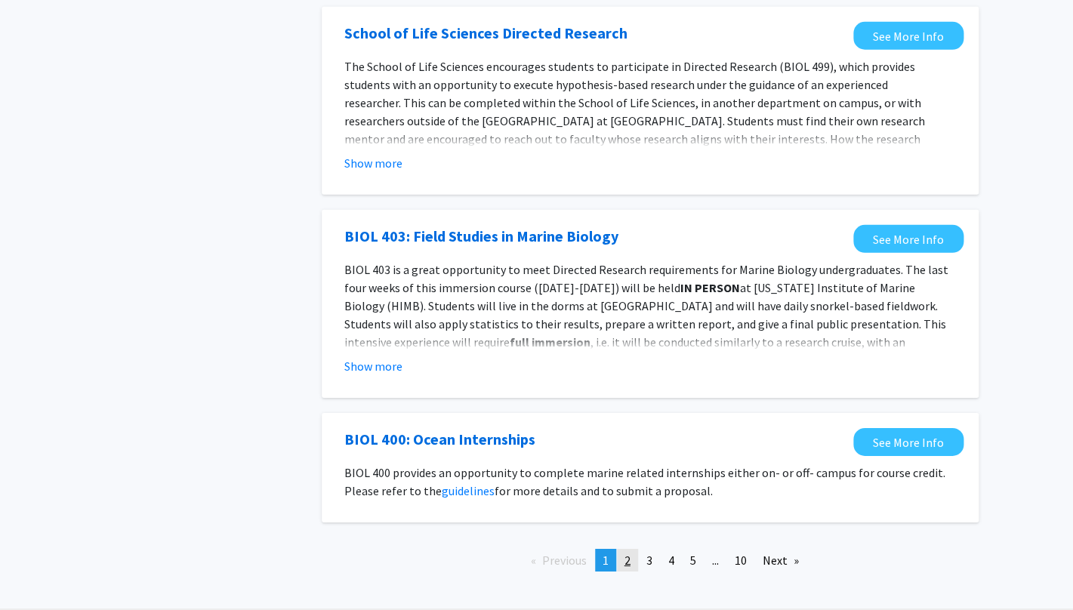
click at [620, 549] on link "page 2" at bounding box center [627, 560] width 21 height 23
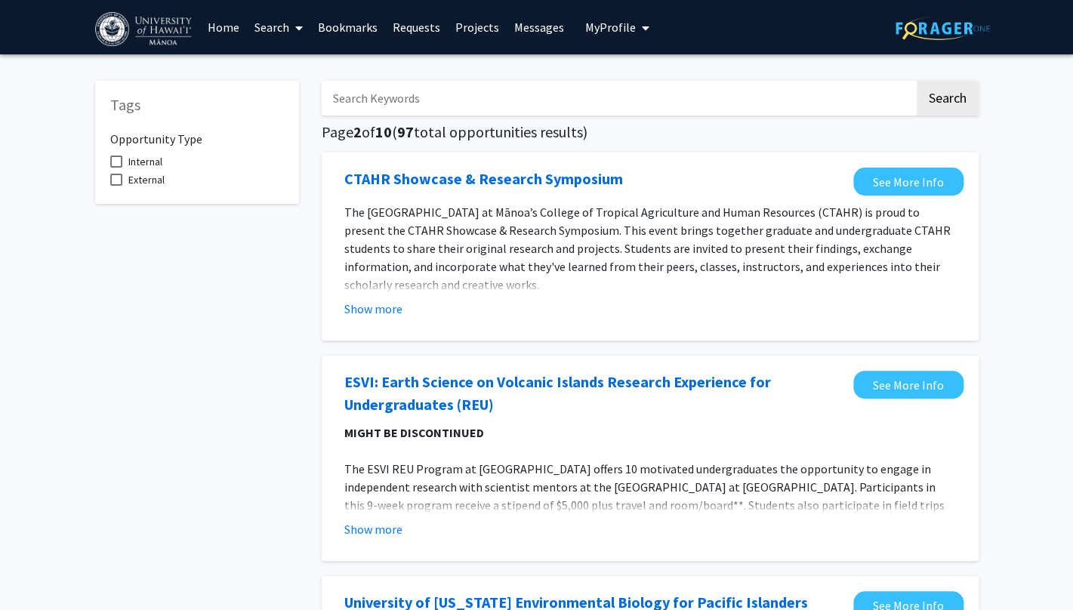
click at [468, 89] on input "Search Keywords" at bounding box center [618, 98] width 593 height 35
click at [916, 81] on button "Search" at bounding box center [947, 98] width 62 height 35
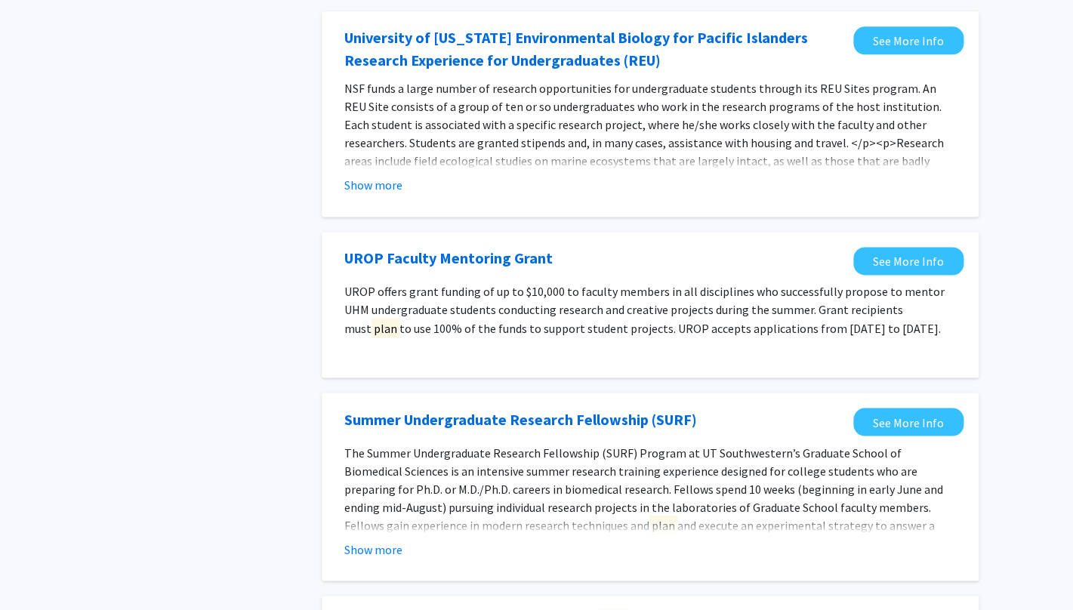
scroll to position [742, 0]
click at [503, 248] on link "UROP Faculty Mentoring Grant" at bounding box center [448, 259] width 208 height 23
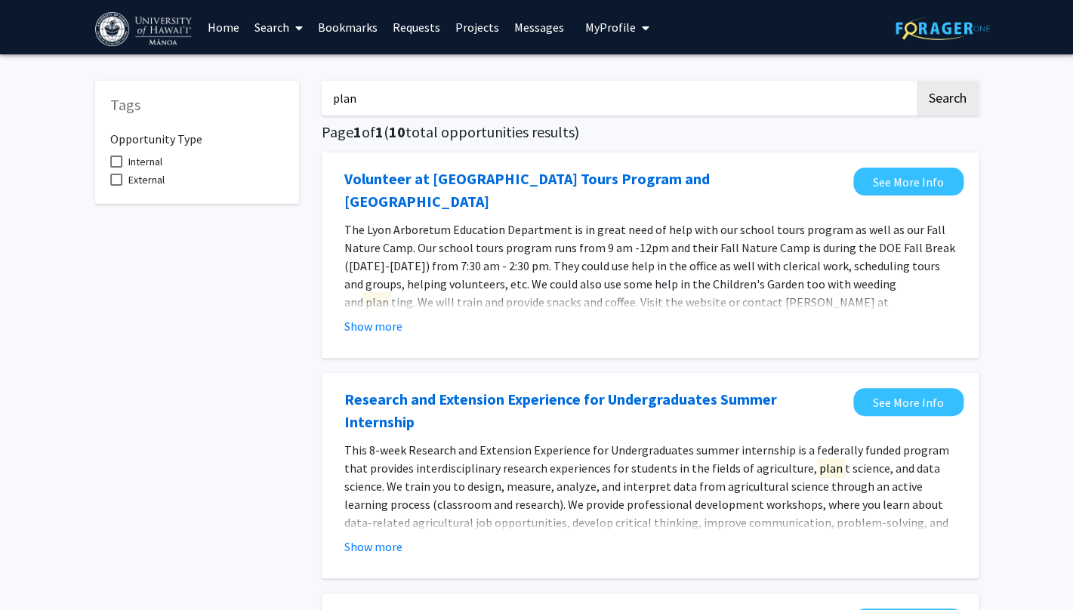
click at [397, 107] on input "plan" at bounding box center [618, 98] width 593 height 35
type input "environment"
click at [916, 81] on button "Search" at bounding box center [947, 98] width 62 height 35
